Goal: Navigation & Orientation: Find specific page/section

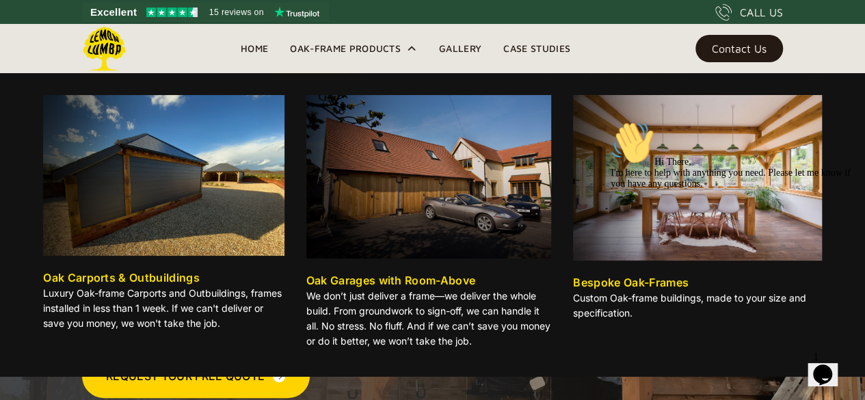
click at [368, 47] on div "Oak-Frame Products" at bounding box center [345, 48] width 111 height 16
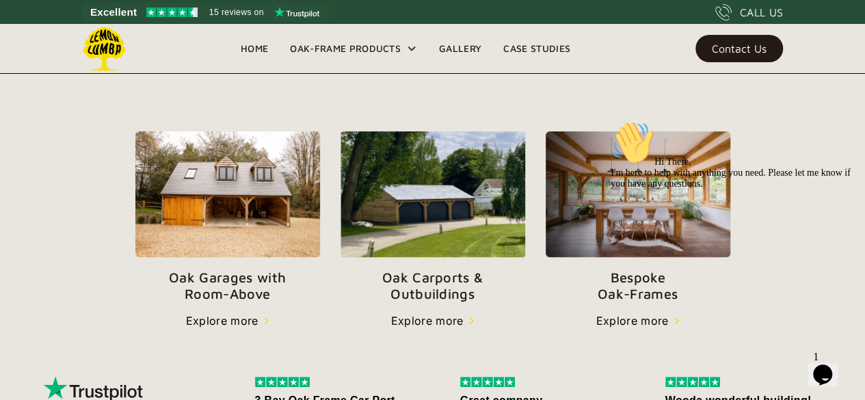
scroll to position [446, 0]
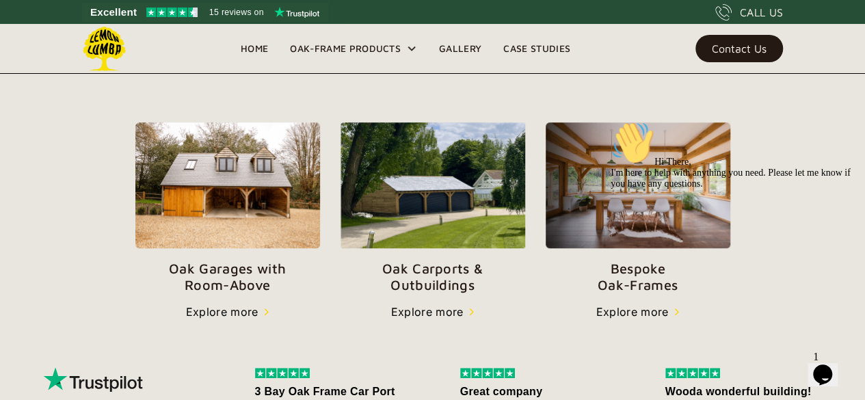
click at [424, 310] on div "Explore more" at bounding box center [427, 312] width 73 height 16
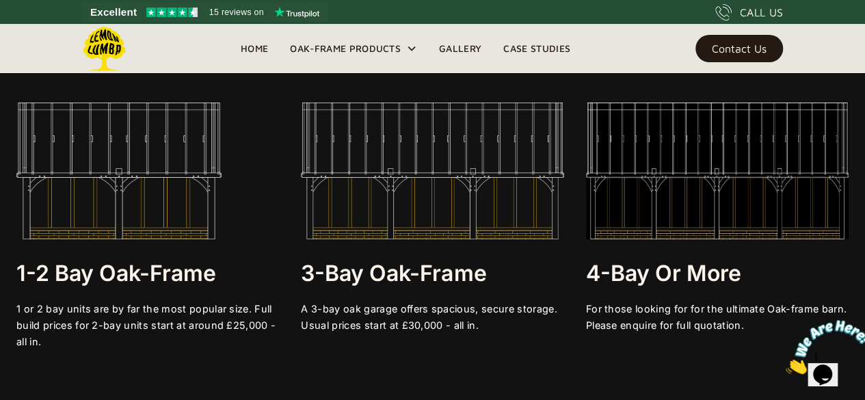
scroll to position [2506, 0]
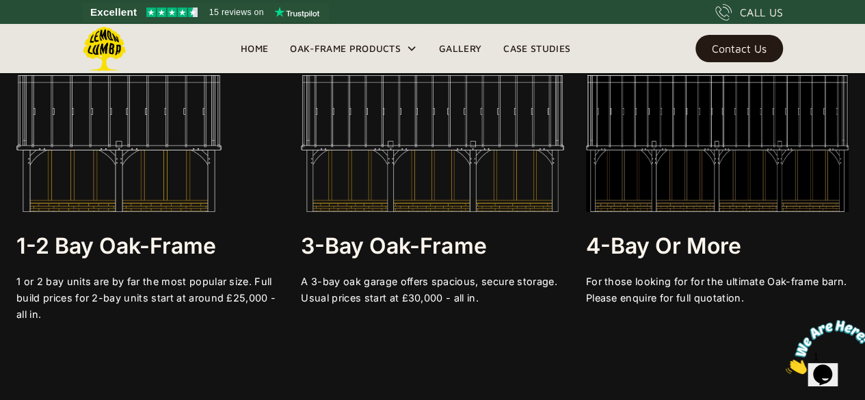
click at [441, 127] on img at bounding box center [432, 143] width 263 height 137
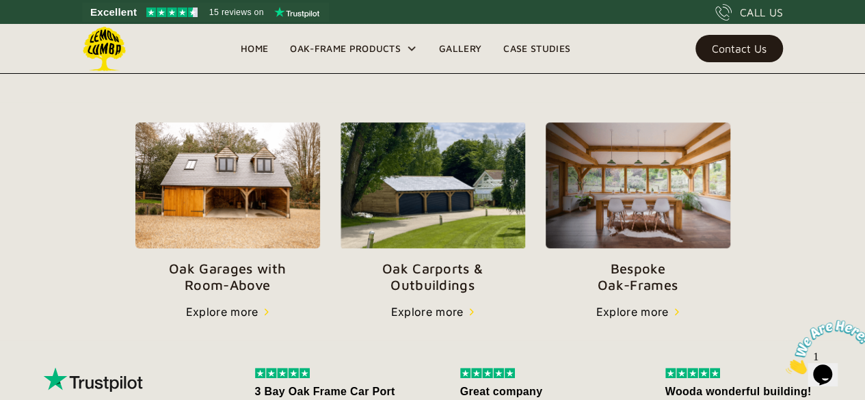
click at [461, 47] on link "Gallery" at bounding box center [460, 48] width 64 height 21
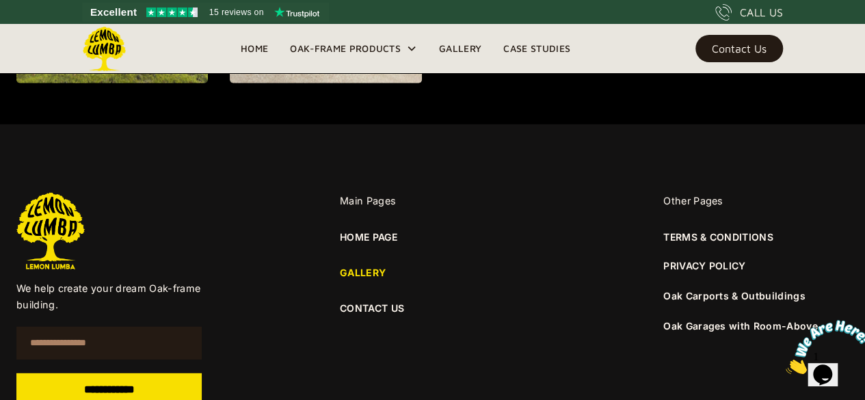
scroll to position [1703, 0]
